Goal: Task Accomplishment & Management: Manage account settings

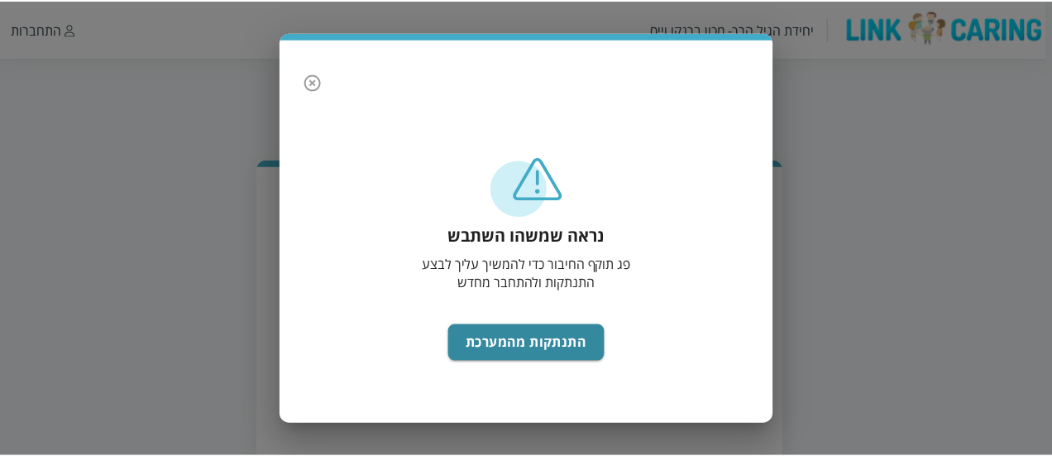
scroll to position [84, 0]
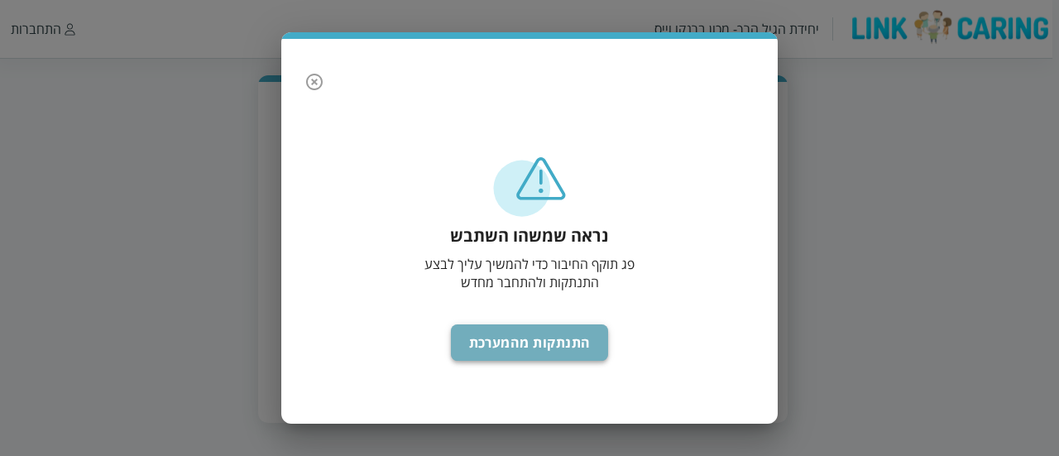
click at [541, 333] on button "התנתקות מהמערכת" at bounding box center [530, 342] width 158 height 36
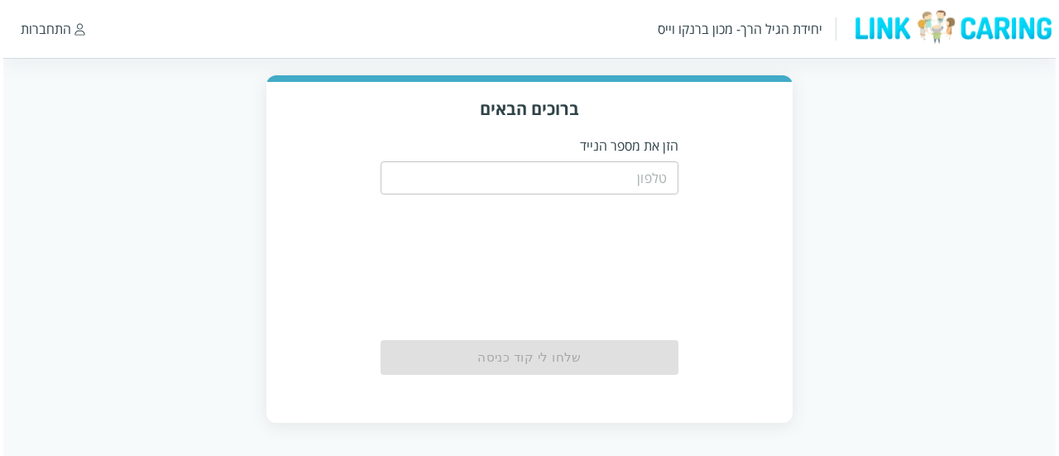
scroll to position [84, 0]
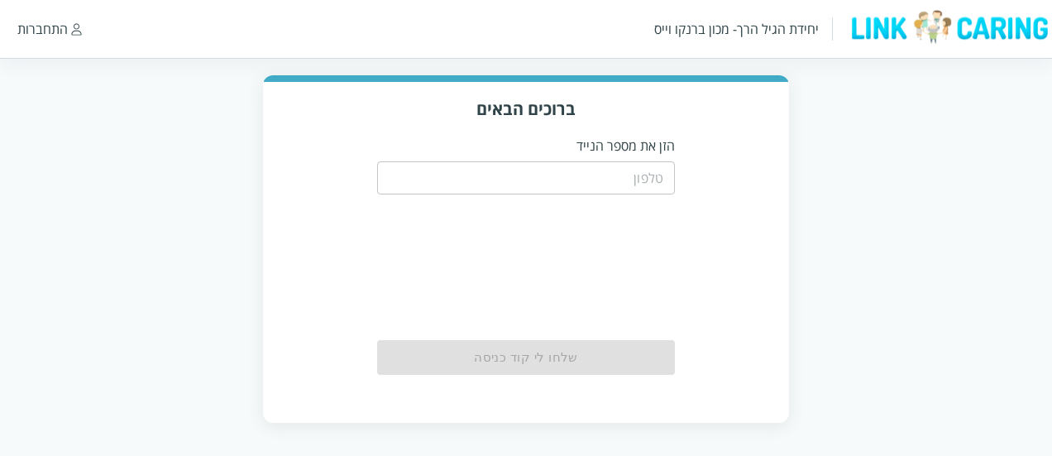
click at [595, 184] on input "tel" at bounding box center [526, 177] width 298 height 33
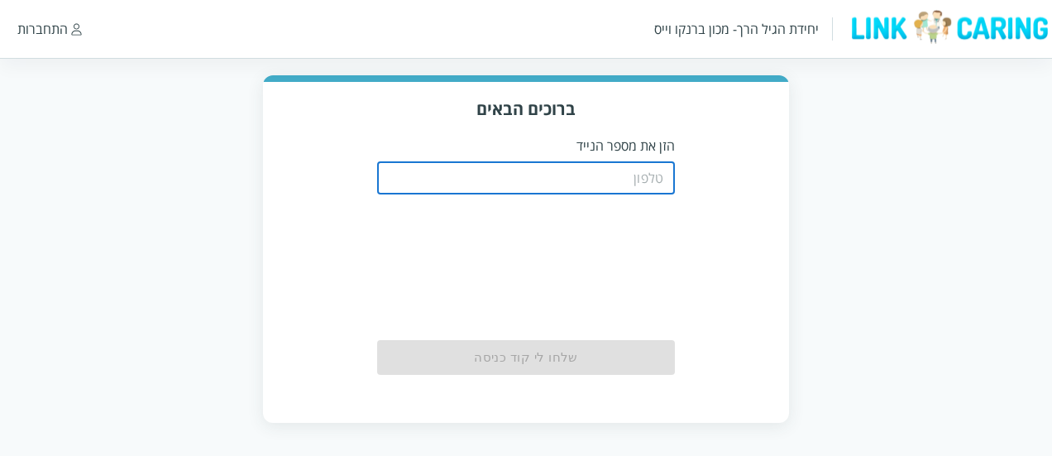
type input "0508805134"
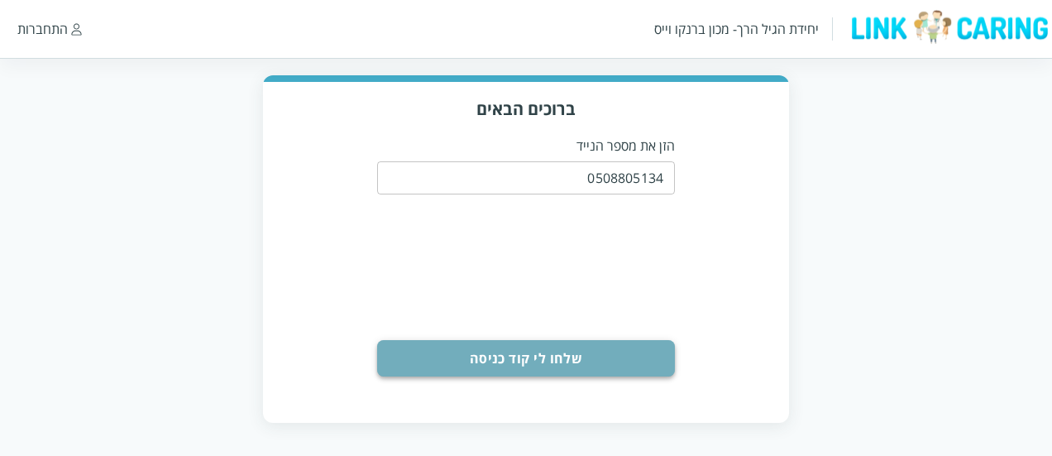
click at [490, 373] on button "שלחו לי קוד כניסה" at bounding box center [526, 358] width 298 height 36
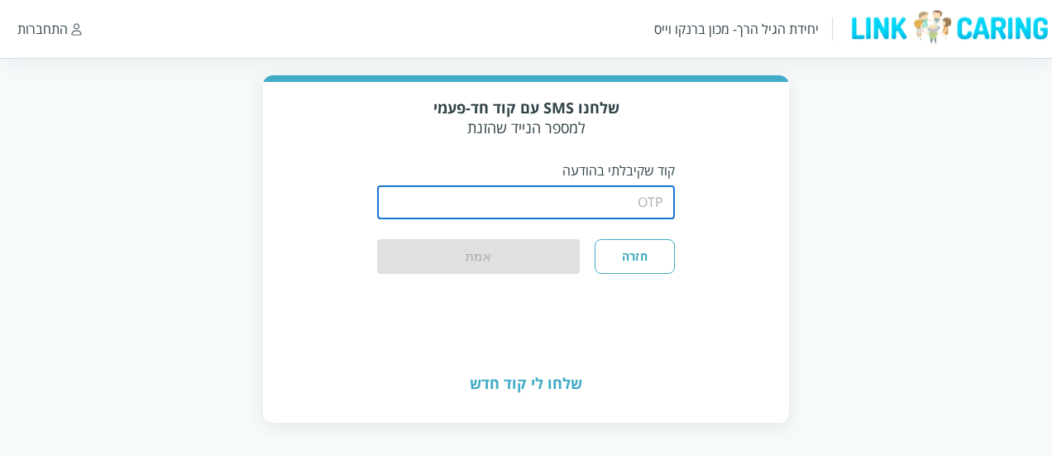
click at [542, 189] on input "string" at bounding box center [526, 202] width 298 height 33
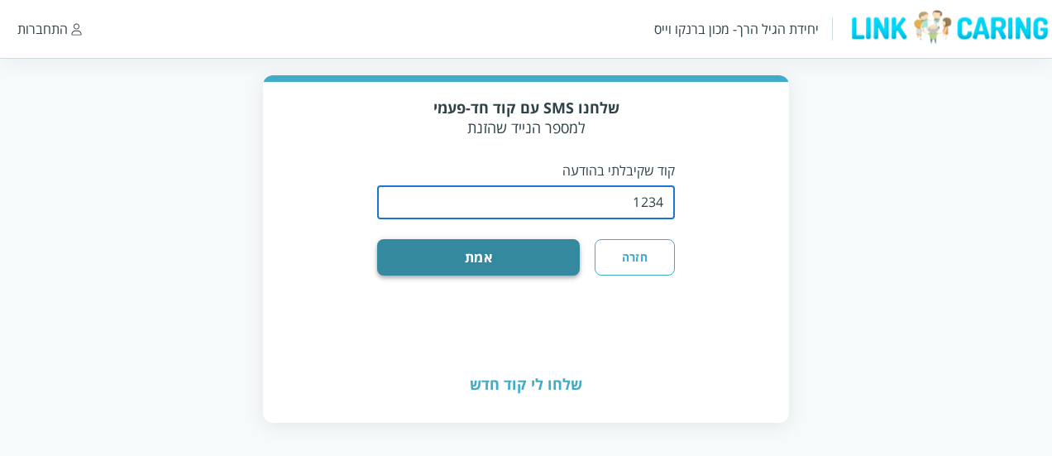
type input "1234"
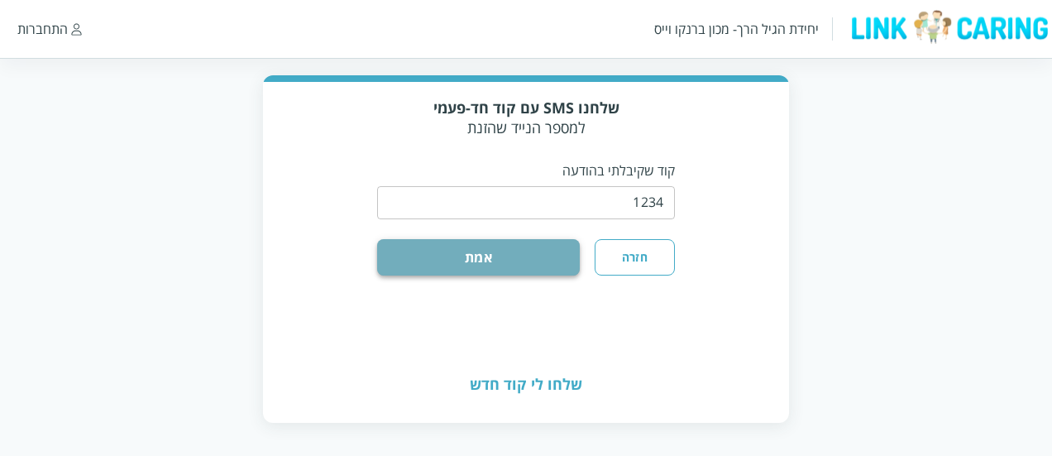
click at [515, 241] on button "אמת" at bounding box center [478, 257] width 203 height 36
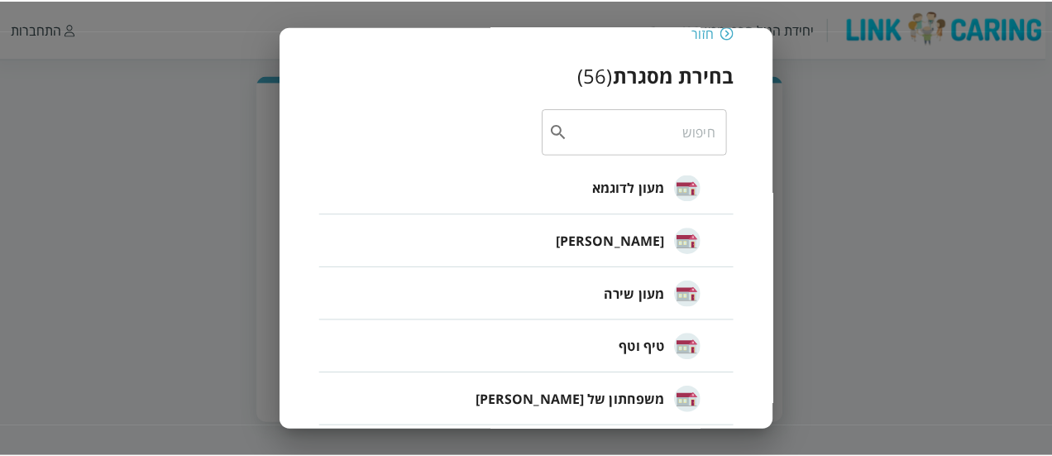
scroll to position [45, 0]
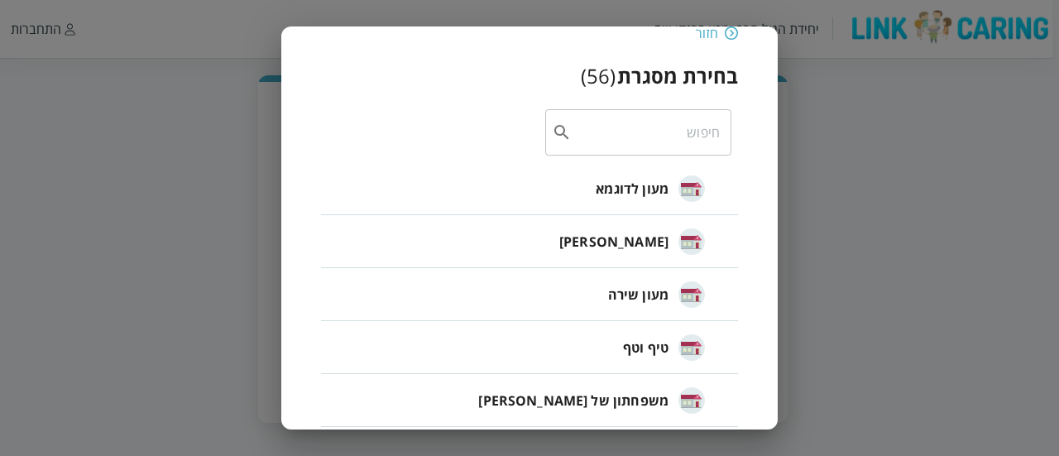
click at [653, 228] on div "חיה חבד" at bounding box center [632, 241] width 146 height 41
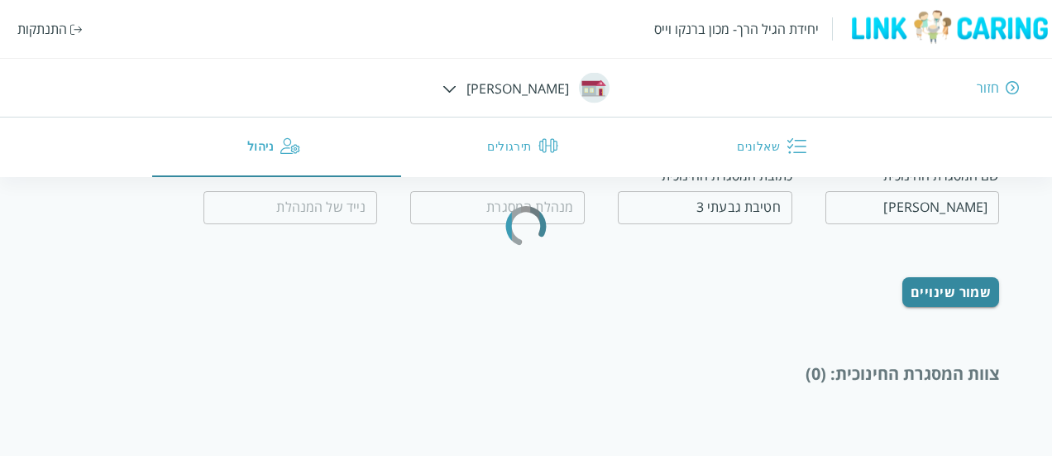
type input "חיה אבייב"
type input "0509560658"
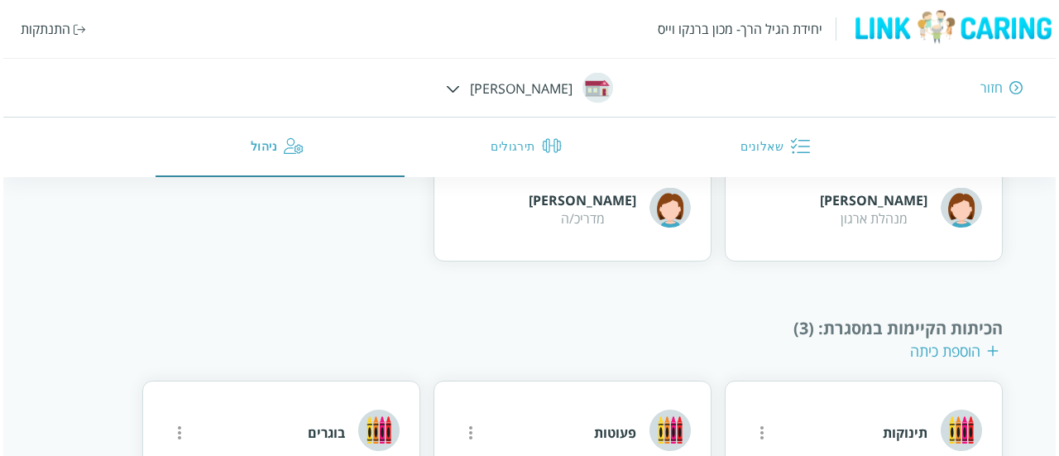
scroll to position [1022, 0]
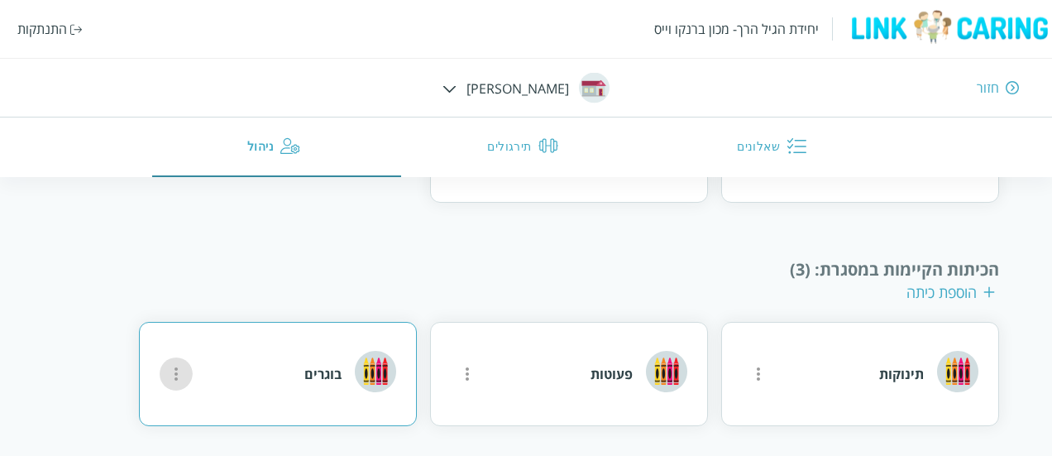
click at [748, 368] on icon "more" at bounding box center [758, 374] width 20 height 20
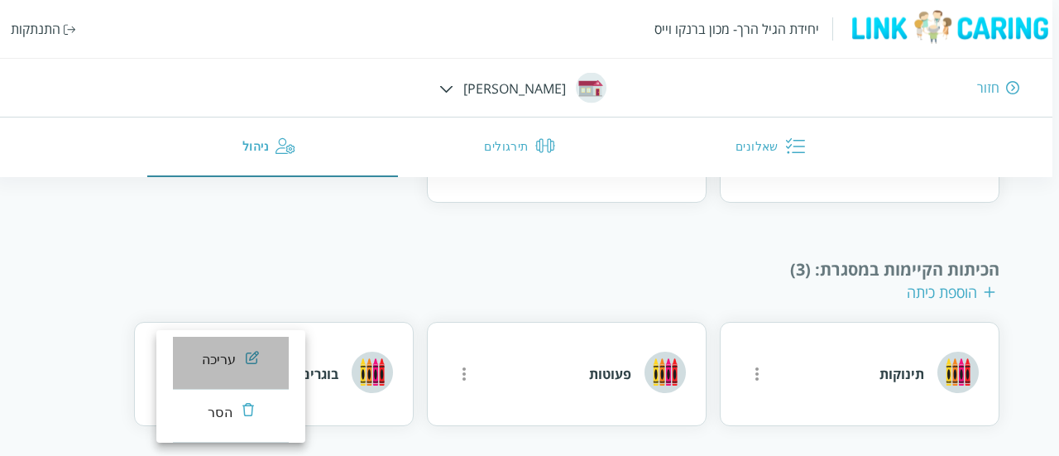
click at [200, 363] on li "עריכה" at bounding box center [231, 363] width 116 height 53
type input "בוגרים"
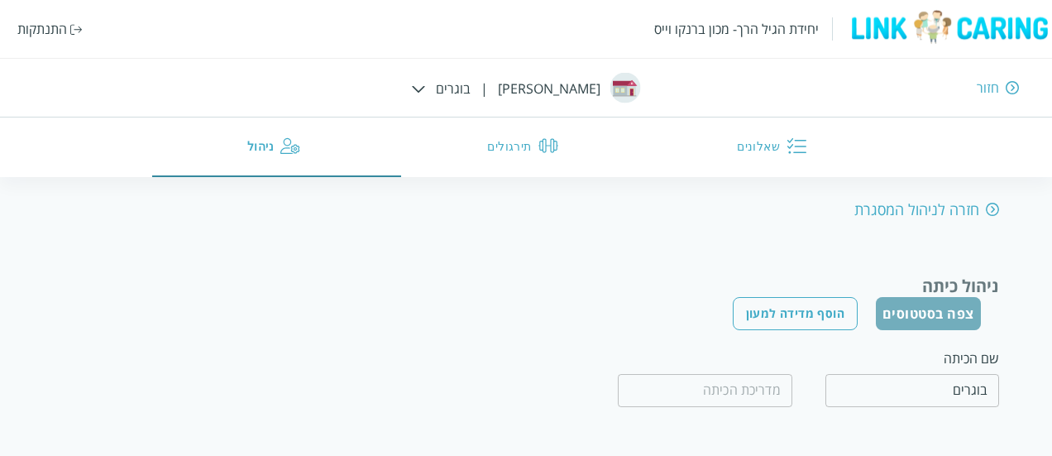
click at [951, 322] on button "צפה בסטטוסים" at bounding box center [928, 313] width 105 height 33
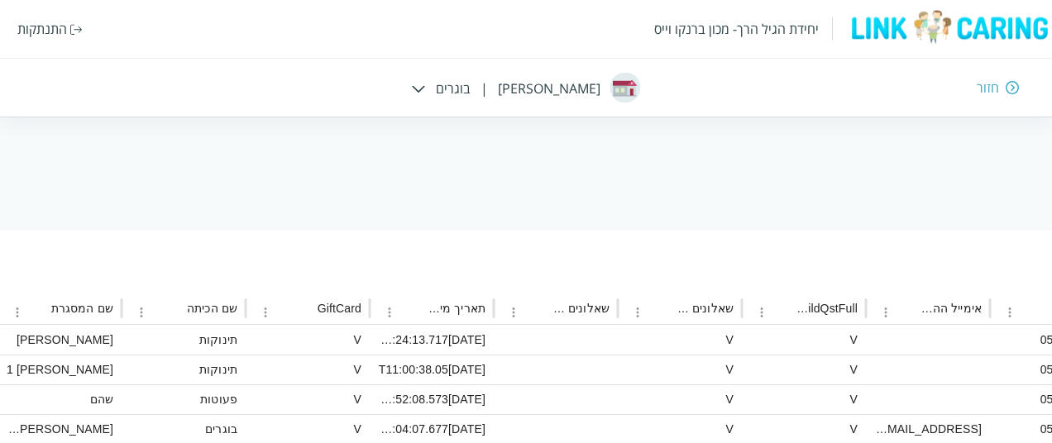
scroll to position [122, -1105]
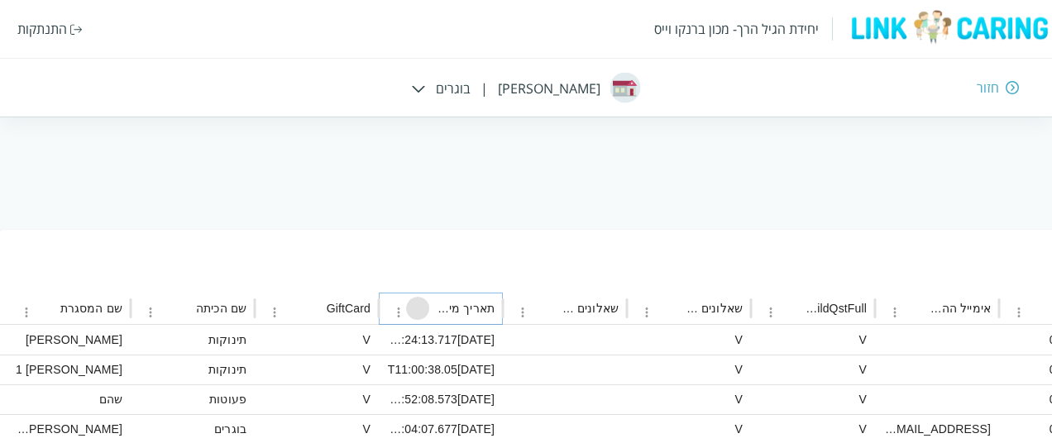
click at [420, 307] on icon "Sort" at bounding box center [418, 309] width 10 height 10
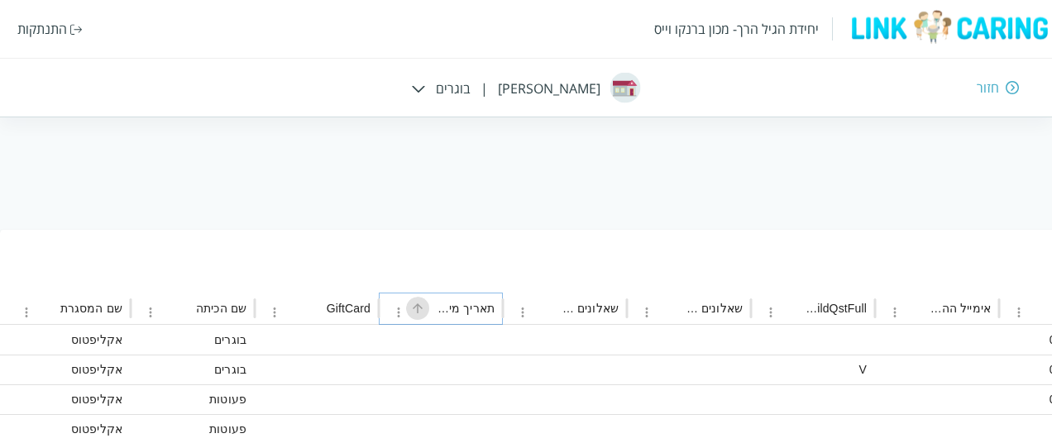
click at [420, 307] on icon "Sort" at bounding box center [418, 309] width 10 height 10
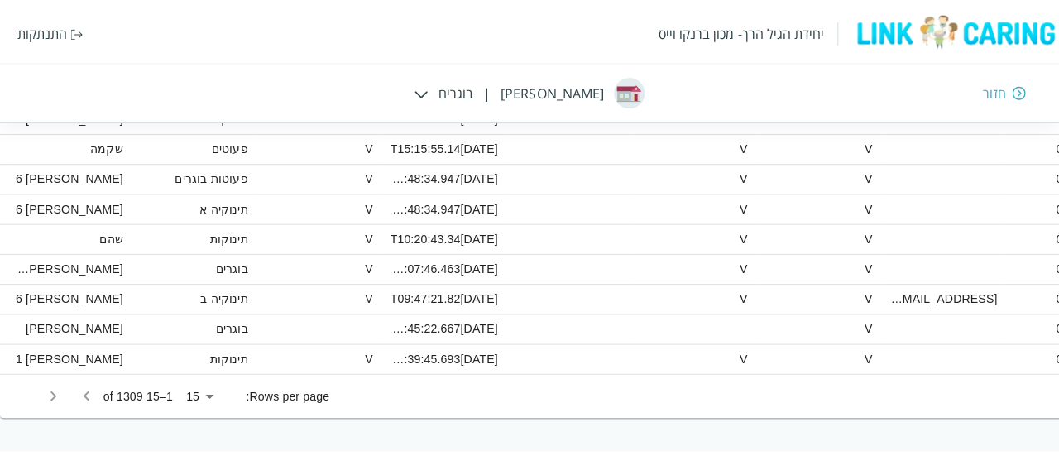
scroll to position [515, -1105]
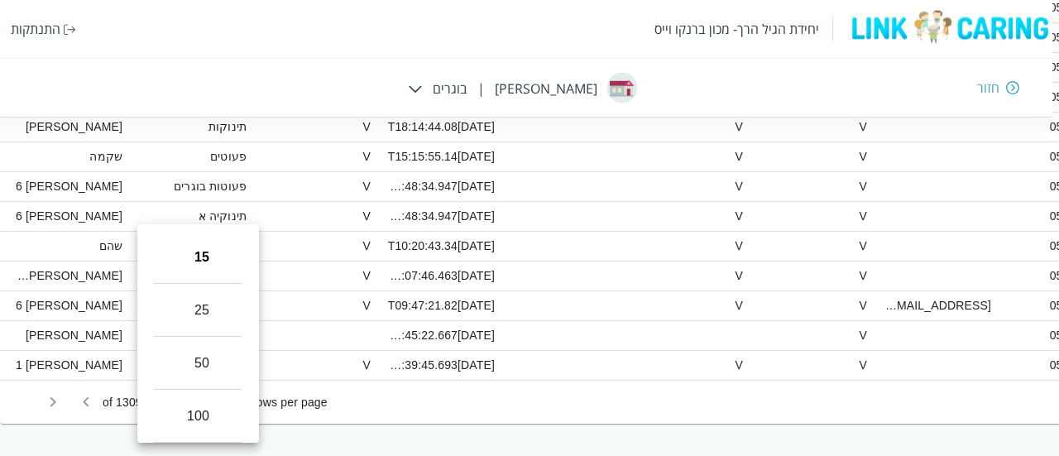
click at [207, 404] on li "100" at bounding box center [198, 416] width 88 height 53
type input "100"
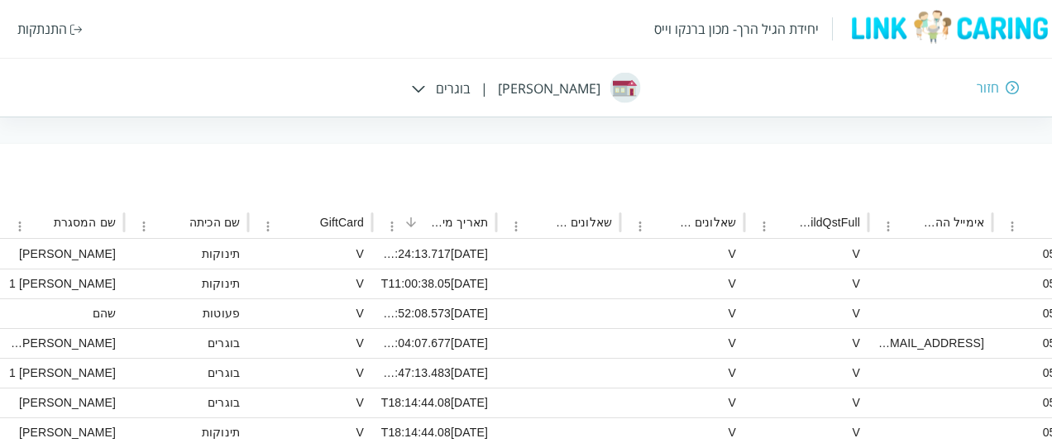
scroll to position [208, -1098]
